Goal: Check status: Check status

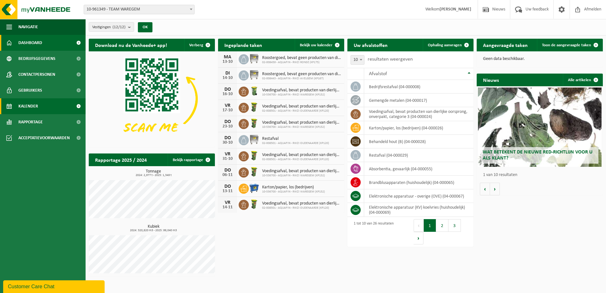
click at [46, 105] on link "Kalender" at bounding box center [43, 106] width 86 height 16
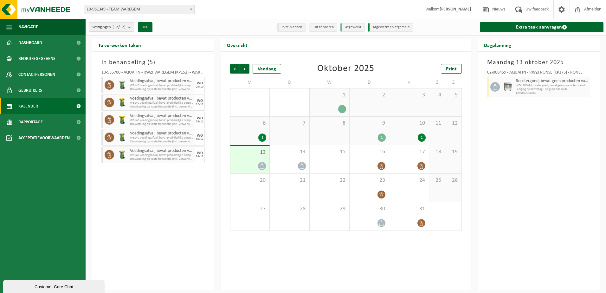
click at [255, 165] on div at bounding box center [250, 166] width 33 height 9
click at [282, 161] on div "14" at bounding box center [290, 159] width 40 height 28
click at [365, 157] on div "16" at bounding box center [370, 159] width 40 height 28
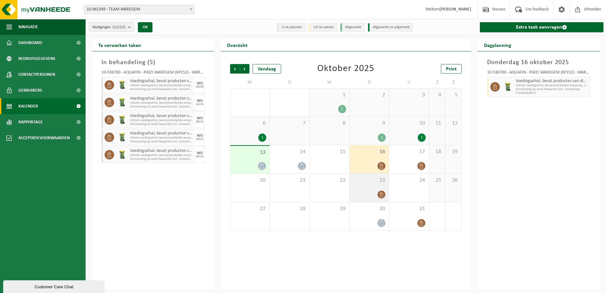
click at [368, 193] on div at bounding box center [369, 194] width 33 height 9
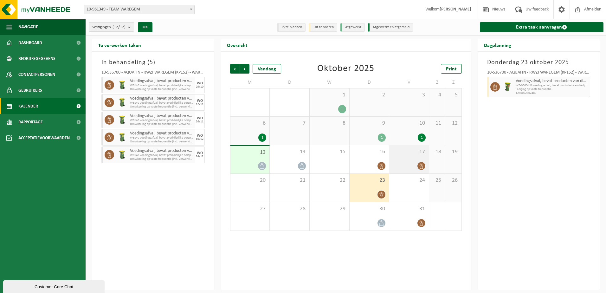
click at [396, 162] on div at bounding box center [409, 166] width 33 height 9
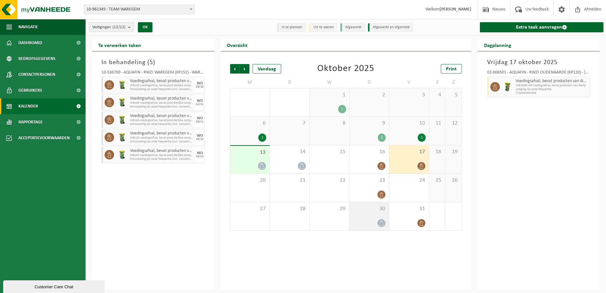
click at [365, 223] on div at bounding box center [369, 223] width 33 height 9
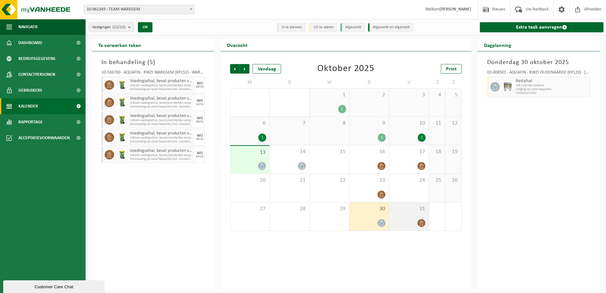
click at [403, 224] on div at bounding box center [409, 223] width 33 height 9
